Goal: Information Seeking & Learning: Compare options

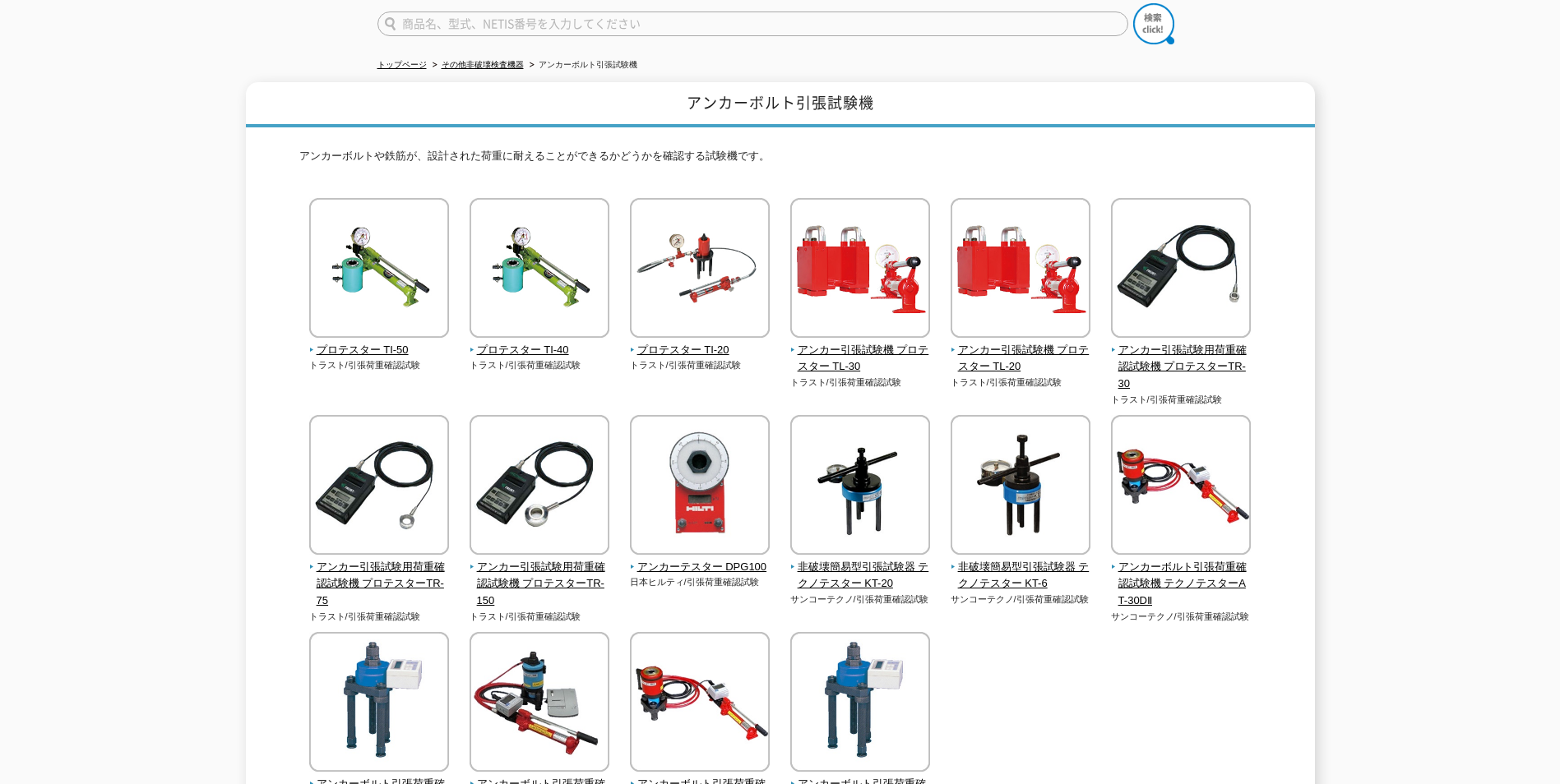
scroll to position [164, 0]
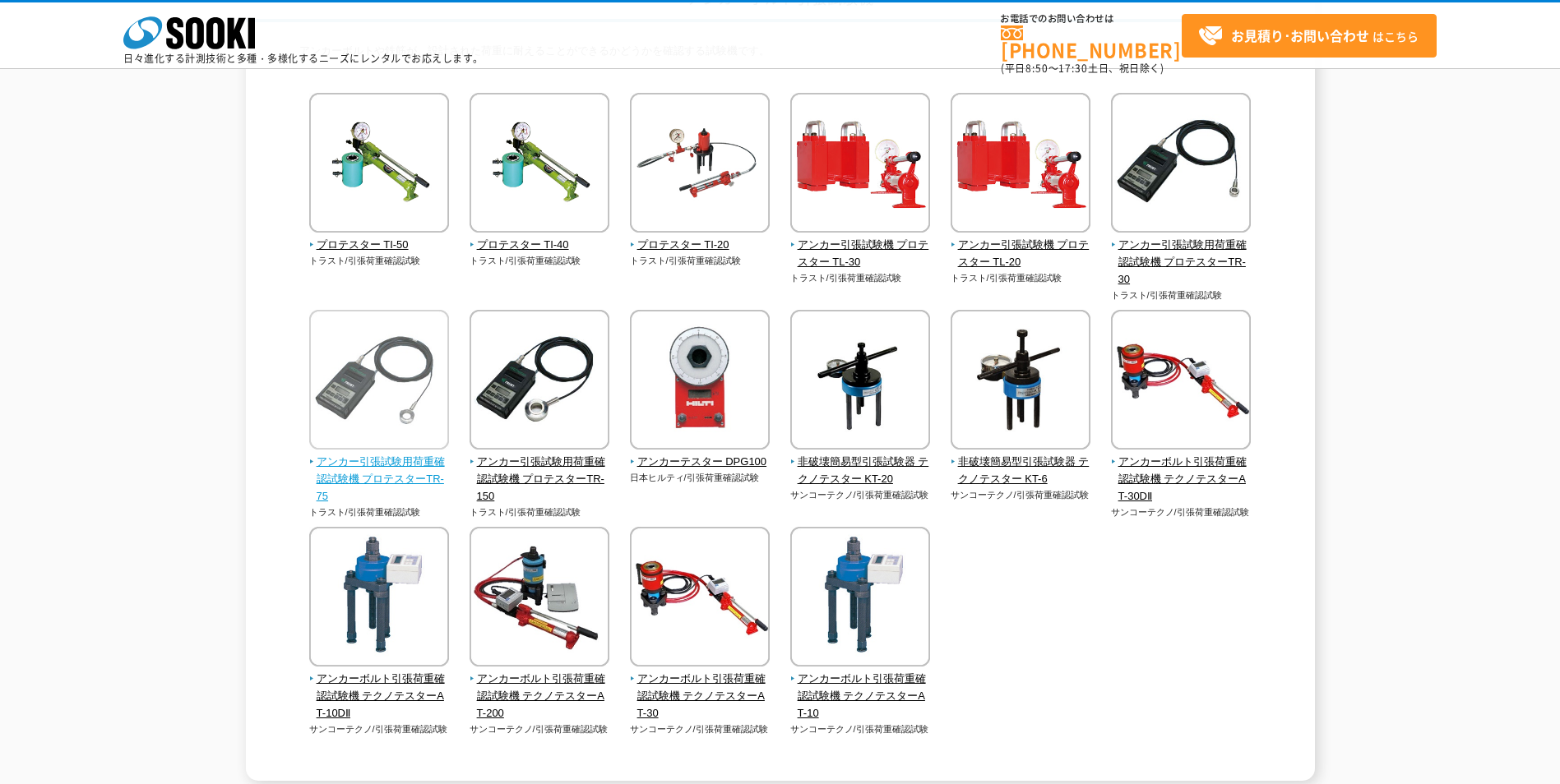
click at [434, 424] on img at bounding box center [379, 382] width 140 height 144
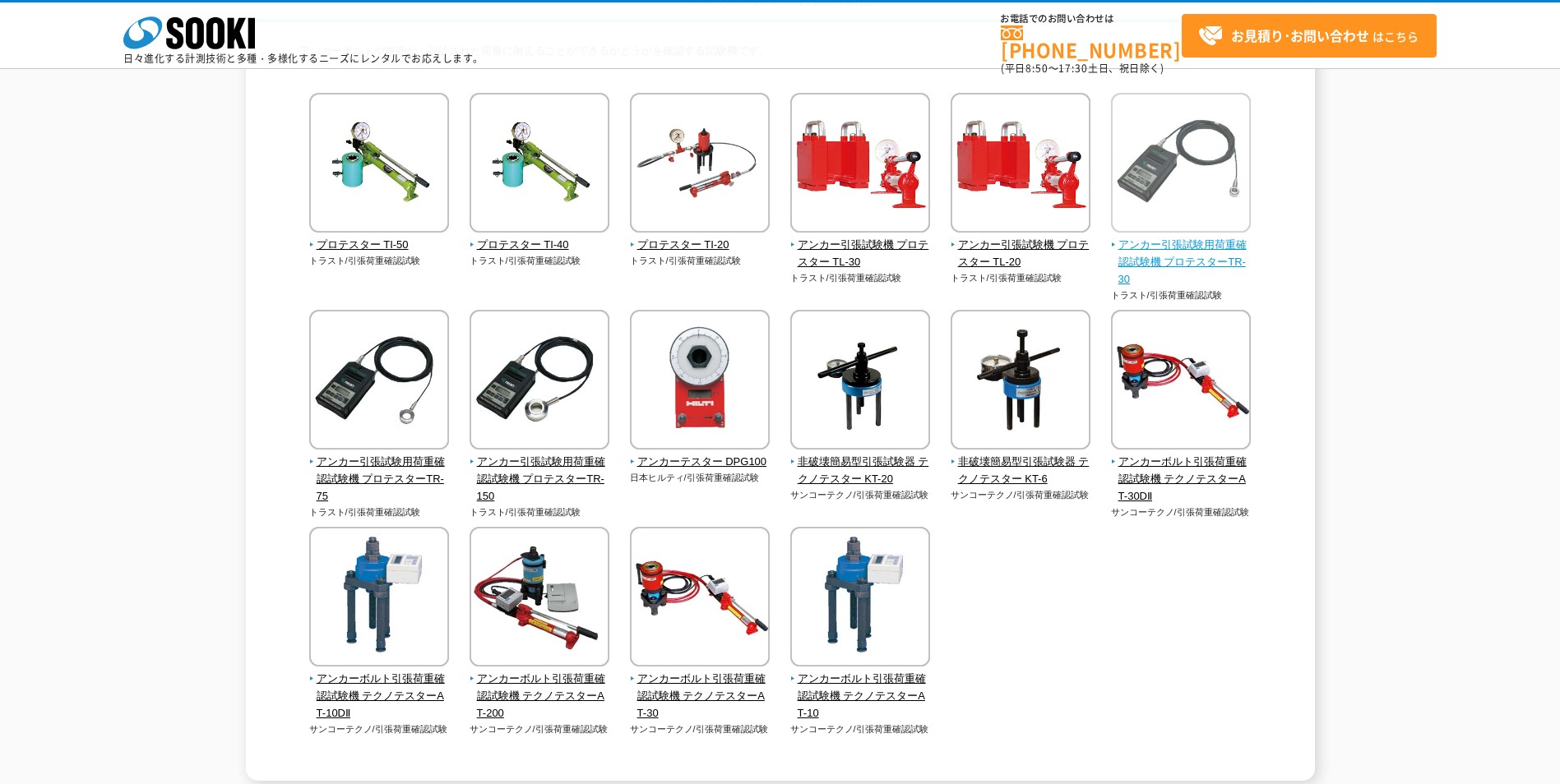
click at [1152, 209] on img at bounding box center [1180, 165] width 140 height 144
click at [1139, 256] on span "アンカー引張試験用荷重確認試験機 プロテスターTR-30" at bounding box center [1180, 262] width 140 height 51
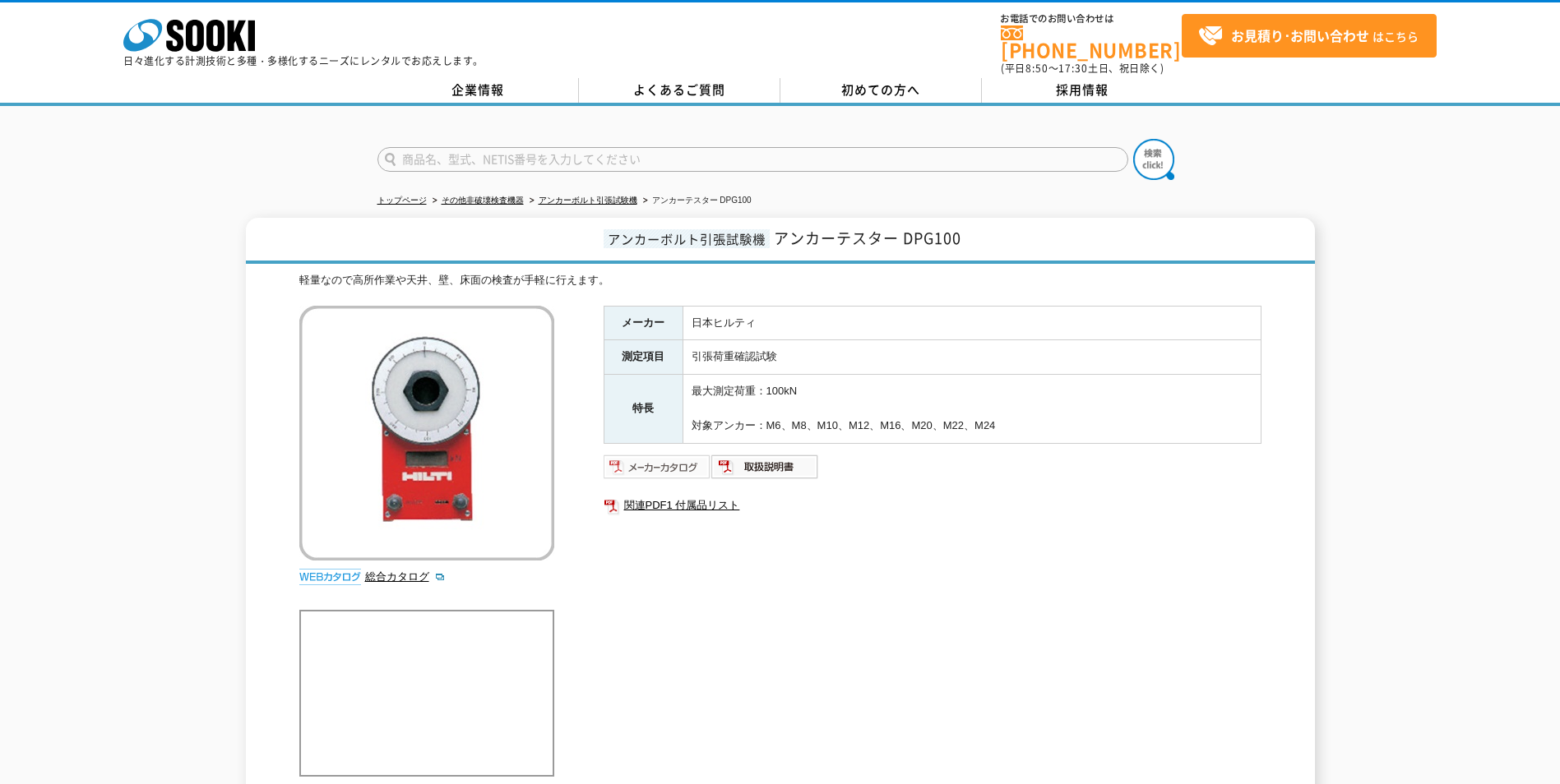
click at [696, 455] on img at bounding box center [657, 467] width 107 height 26
click at [783, 454] on img at bounding box center [765, 467] width 107 height 26
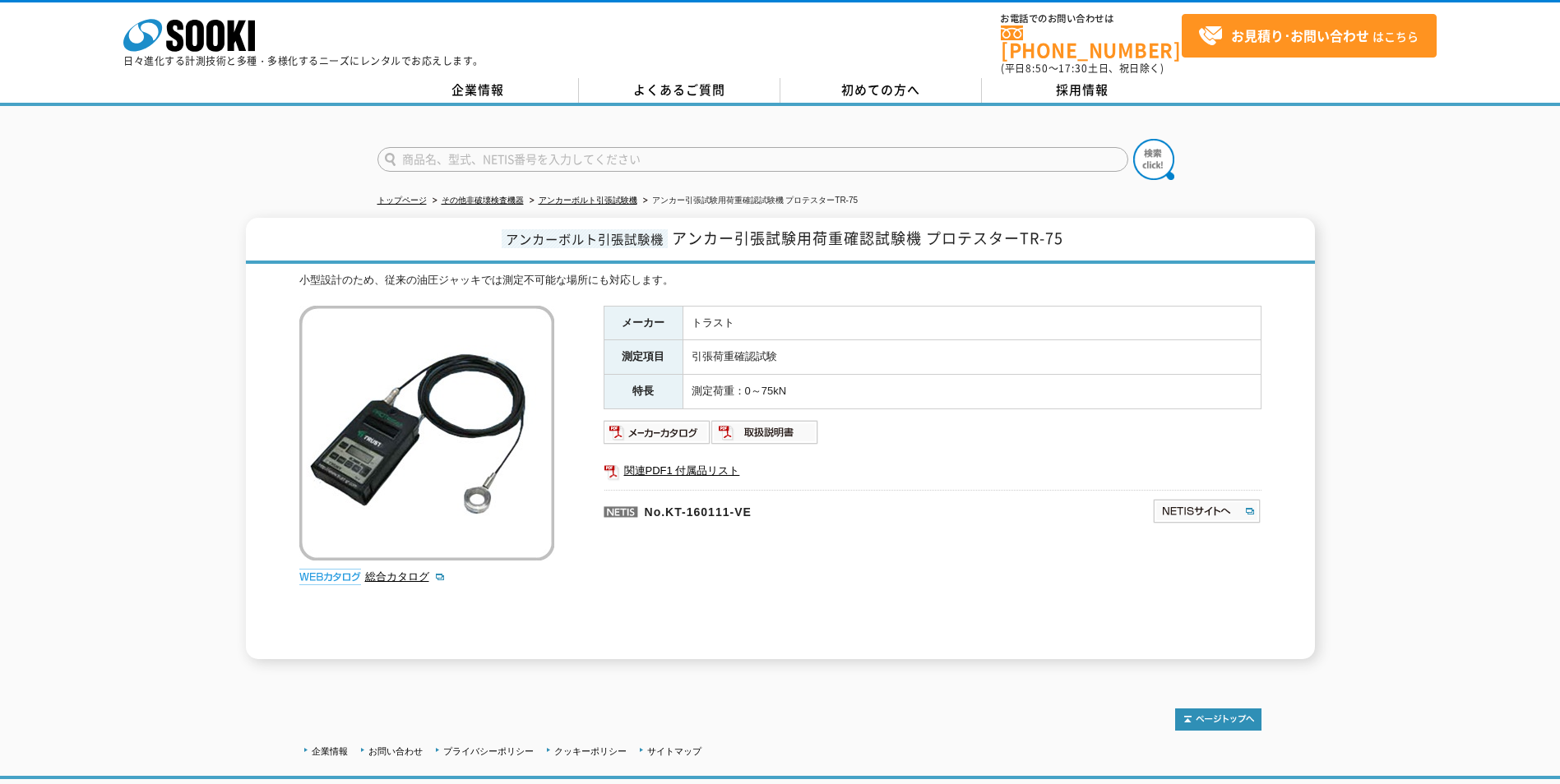
drag, startPoint x: 995, startPoint y: 303, endPoint x: 988, endPoint y: 302, distance: 7.1
click at [674, 421] on img at bounding box center [657, 433] width 107 height 26
click at [773, 419] on img at bounding box center [765, 433] width 107 height 26
click at [216, 328] on div "アンカーボルト引張試験機 アンカー引張試験用荷重確認試験機 プロテスターTR-30 小型設計のため、従来の油圧ジャッキでは測定不可能な場所にも対応します。 総…" at bounding box center [780, 438] width 1560 height 441
